Goal: Transaction & Acquisition: Purchase product/service

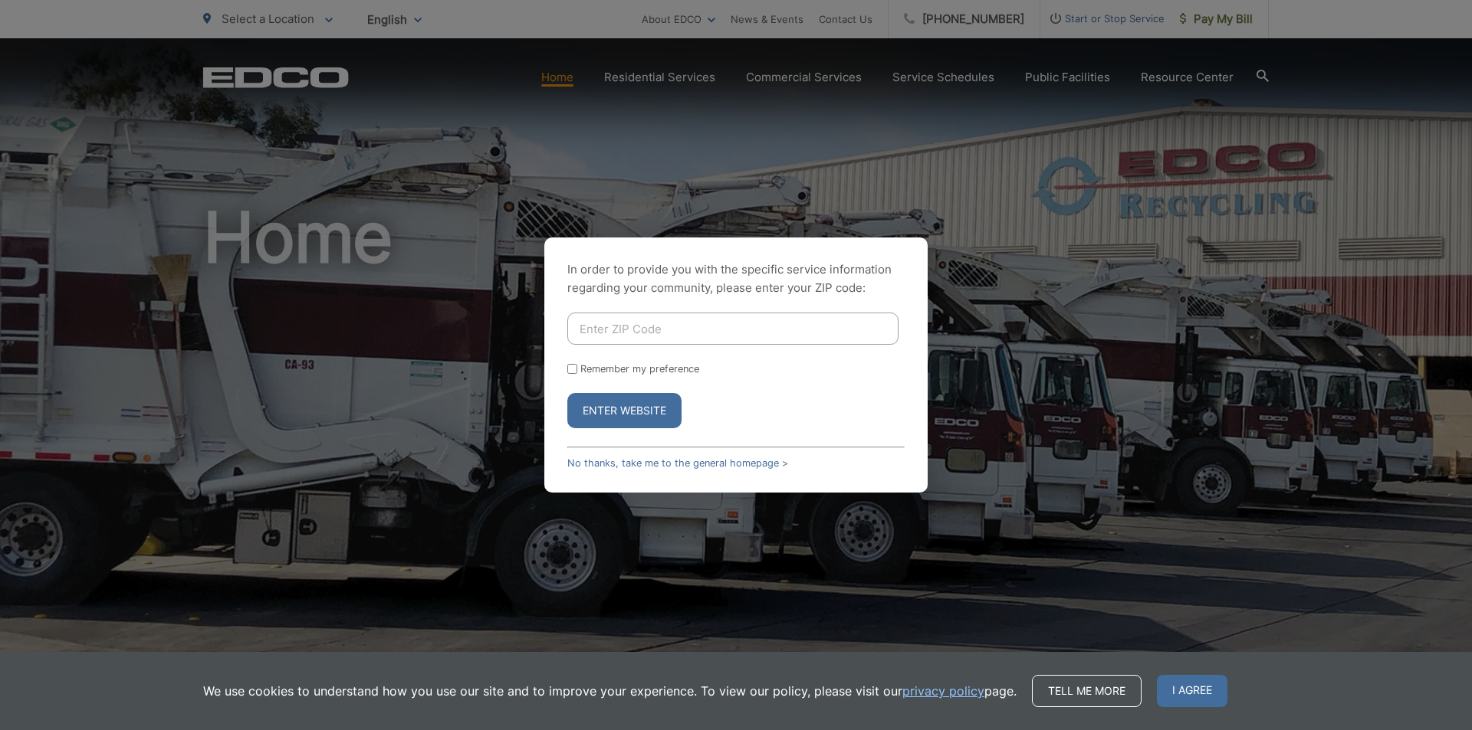
click at [622, 412] on button "Enter Website" at bounding box center [624, 410] width 114 height 35
click at [643, 415] on button "Enter Website" at bounding box center [624, 410] width 114 height 35
click at [1179, 694] on span "I agree" at bounding box center [1192, 691] width 71 height 32
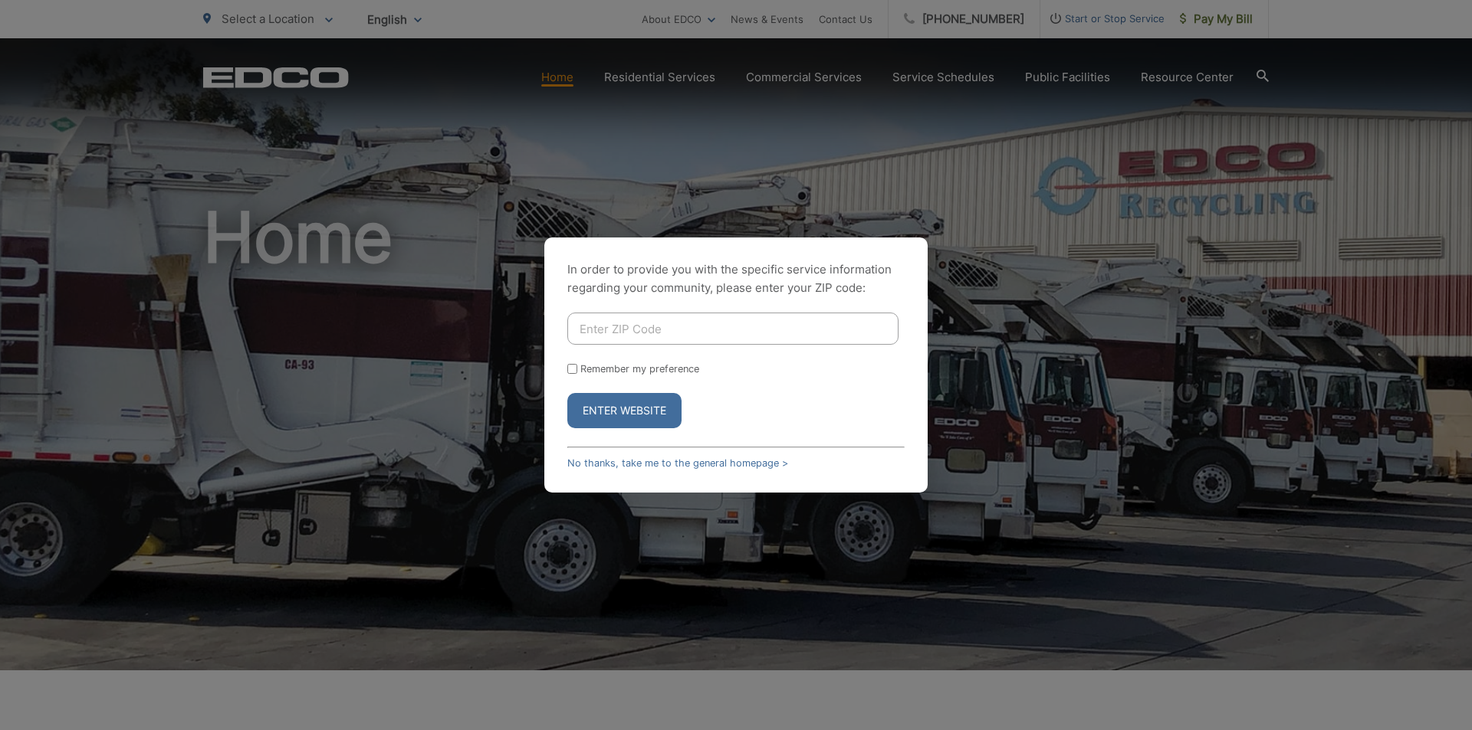
click at [633, 411] on button "Enter Website" at bounding box center [624, 410] width 114 height 35
click at [652, 425] on button "Enter Website" at bounding box center [624, 410] width 114 height 35
click at [645, 418] on button "Enter Website" at bounding box center [624, 410] width 114 height 35
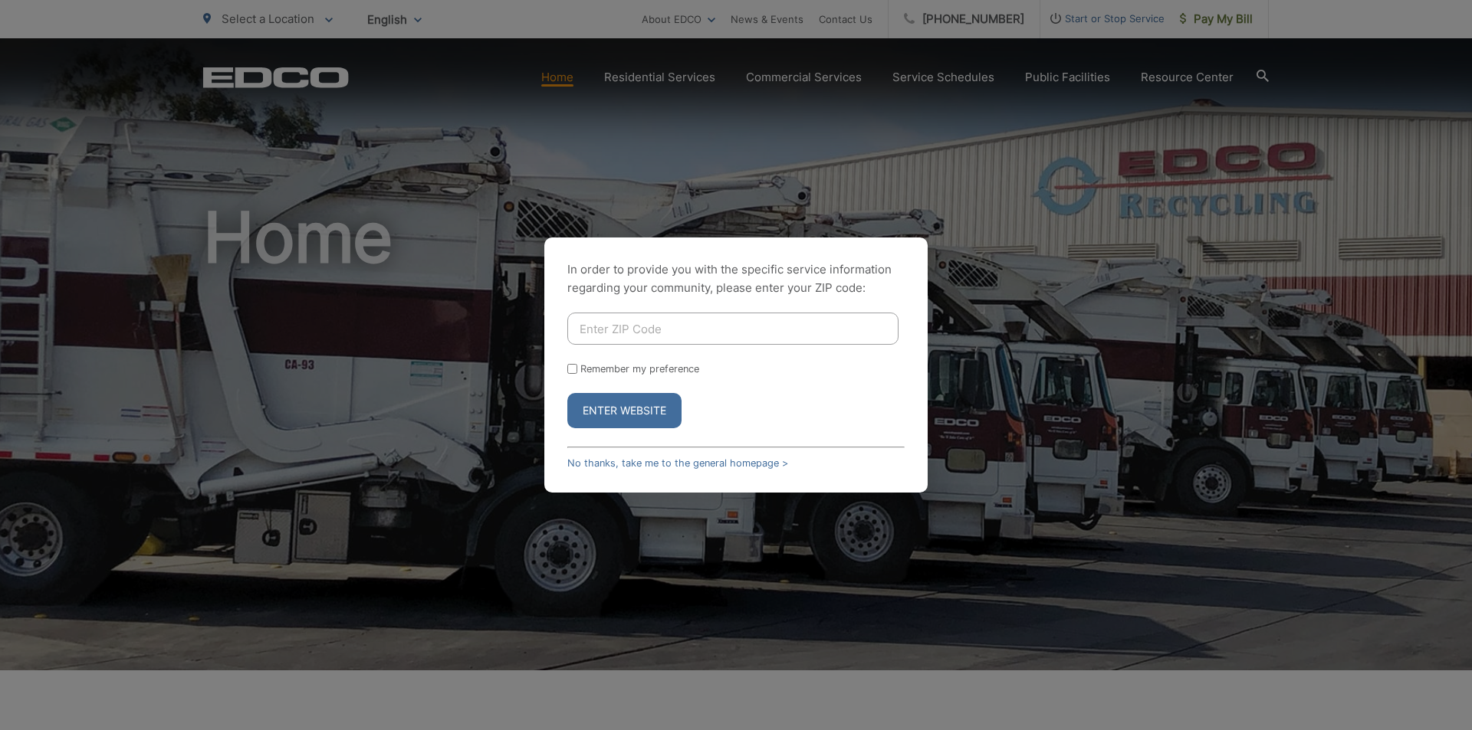
click at [645, 418] on button "Enter Website" at bounding box center [624, 410] width 114 height 35
click at [717, 459] on link "No thanks, take me to the general homepage >" at bounding box center [677, 463] width 221 height 11
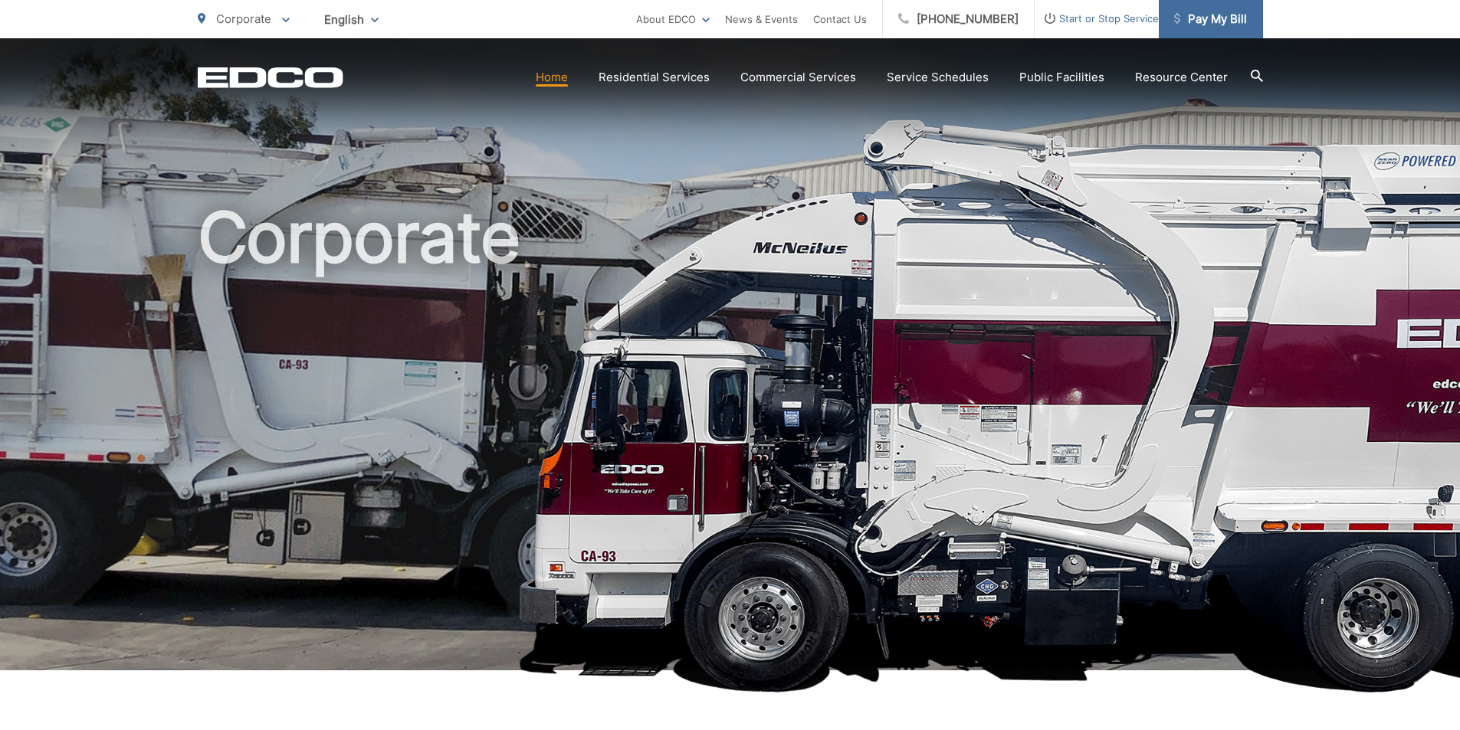
click at [1219, 9] on link "Pay My Bill" at bounding box center [1211, 19] width 104 height 38
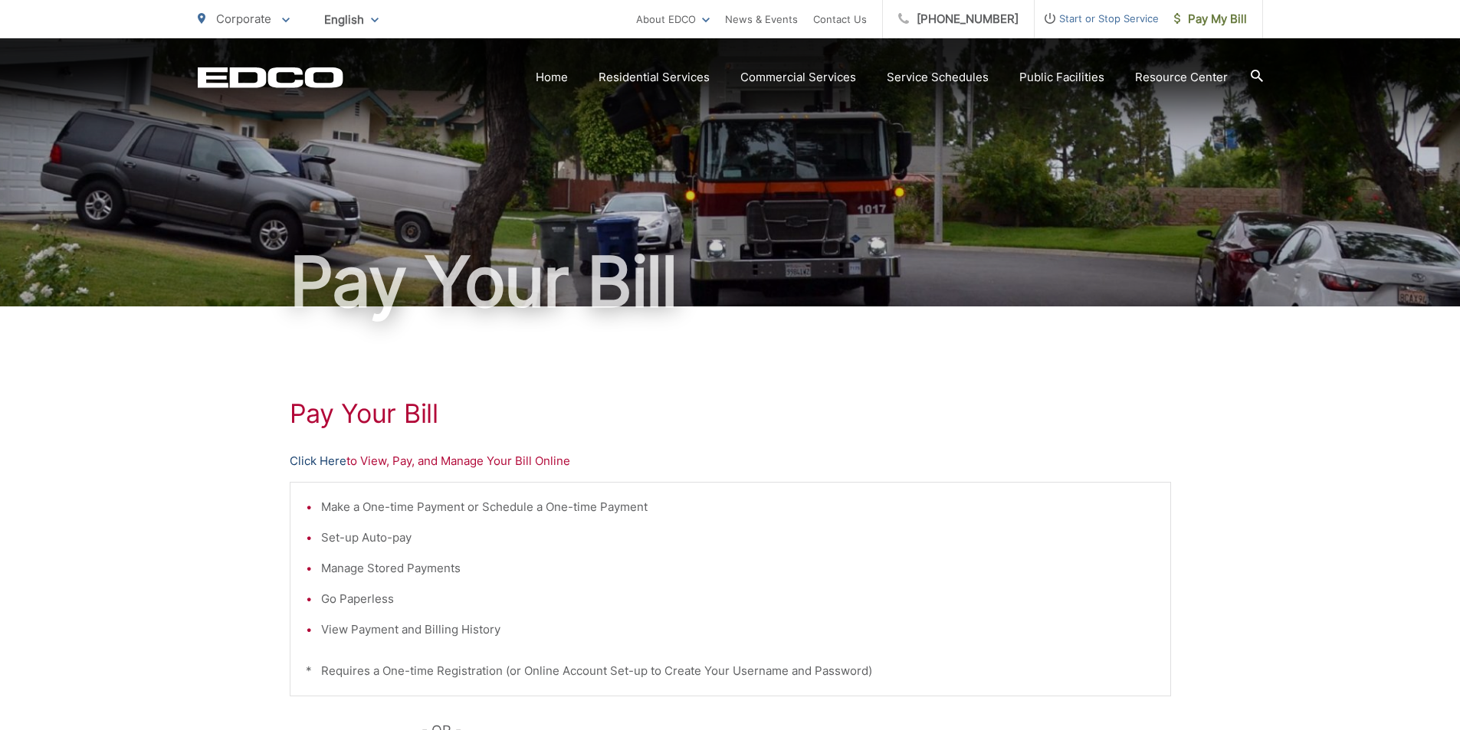
click at [315, 457] on link "Click Here" at bounding box center [318, 461] width 57 height 18
